Goal: Find specific page/section

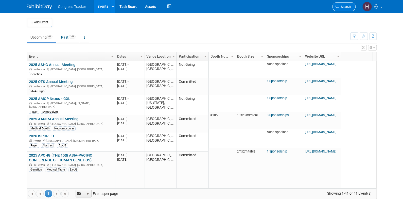
click at [343, 6] on span "Search" at bounding box center [345, 7] width 12 height 4
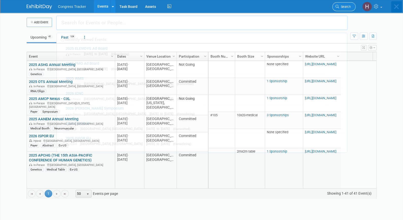
click at [343, 6] on div "Recently Viewed Events: 2025 ELEVIDYS Ad Board In-Person [DATE] to [DATE] (Cons…" at bounding box center [202, 76] width 292 height 153
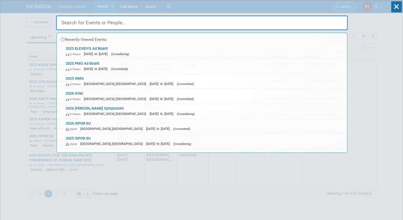
type input "e"
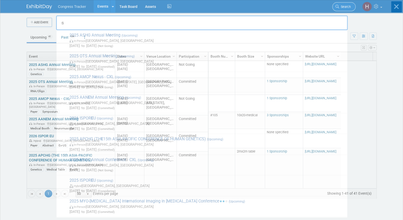
type input "s"
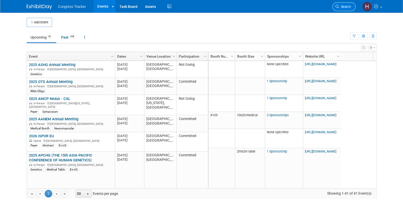
click at [343, 5] on span "Search" at bounding box center [345, 7] width 12 height 4
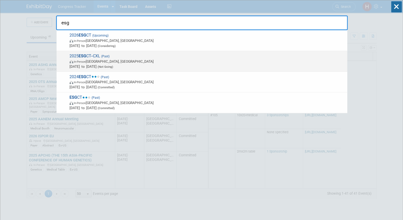
type input "esg"
click at [104, 60] on span "In-Person [GEOGRAPHIC_DATA], [GEOGRAPHIC_DATA]" at bounding box center [207, 61] width 275 height 5
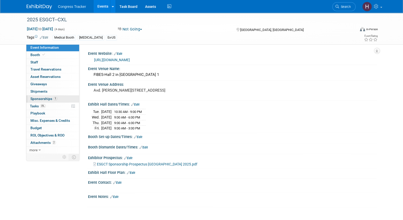
click at [43, 100] on span "Sponsorships 1" at bounding box center [43, 99] width 27 height 4
